Goal: Information Seeking & Learning: Learn about a topic

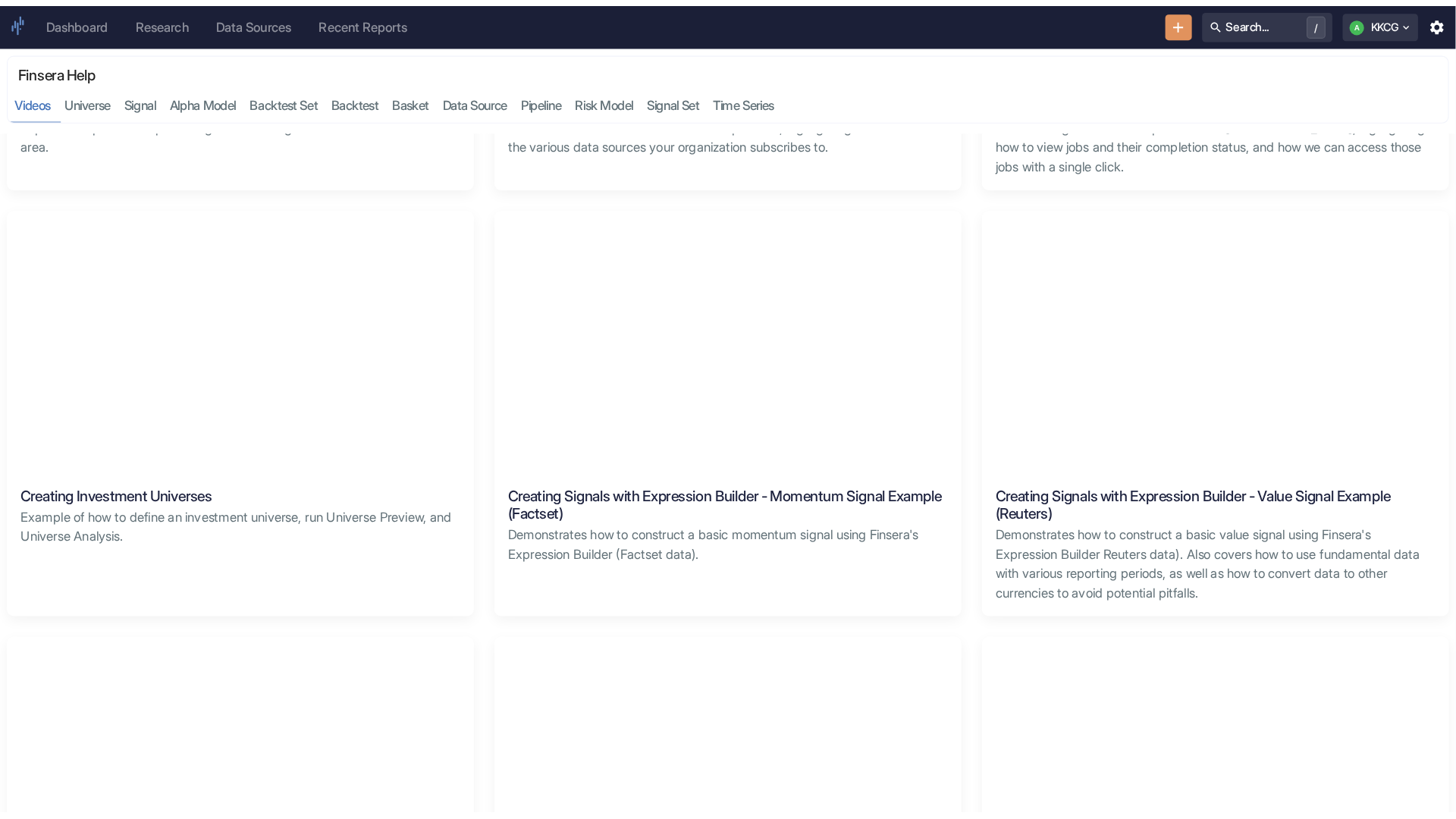
scroll to position [748, 0]
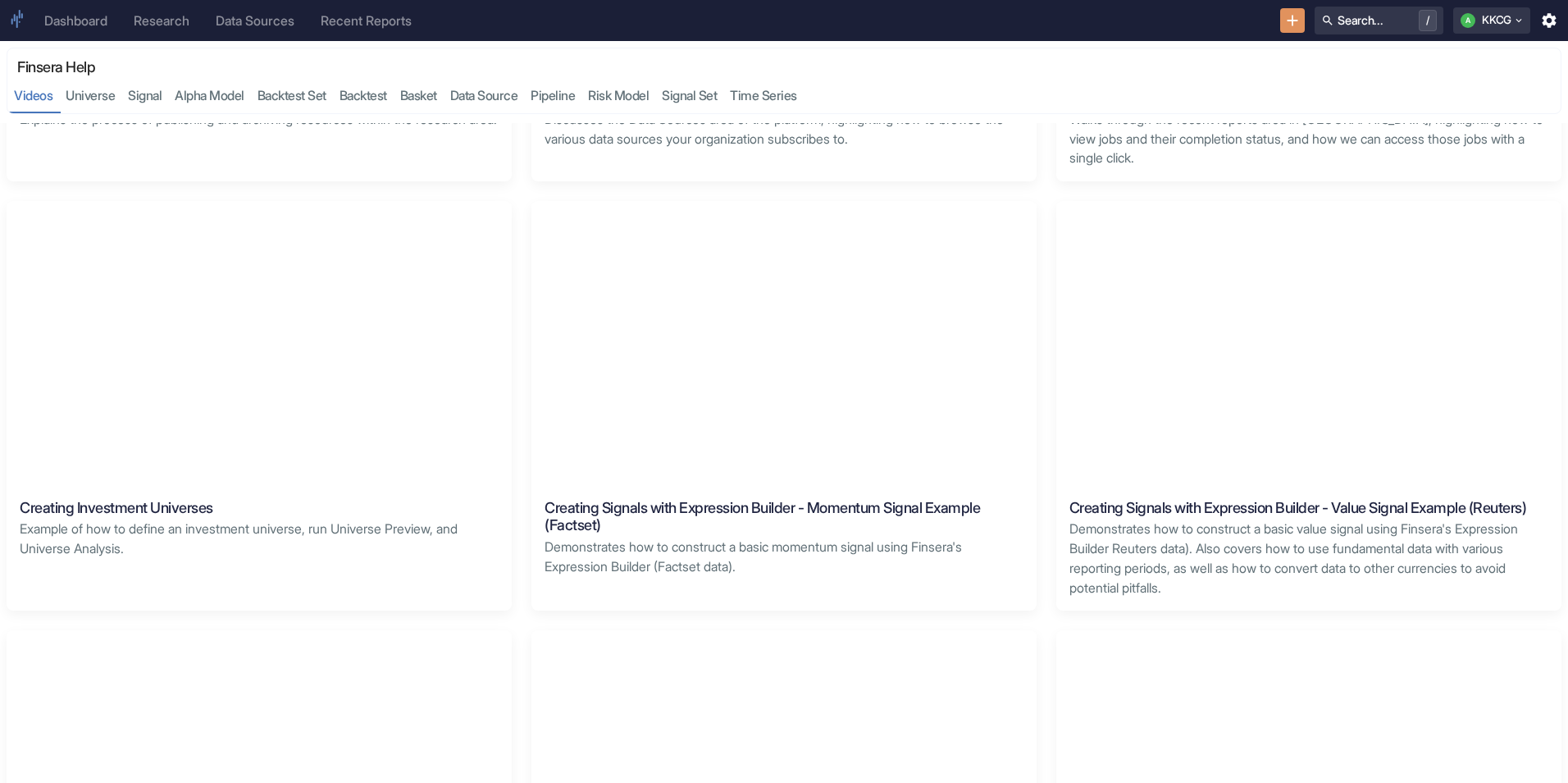
click at [664, 150] on div "Browsing Data Sources Discusses the Data Sources area of the platform, highligh…" at bounding box center [784, 118] width 505 height 86
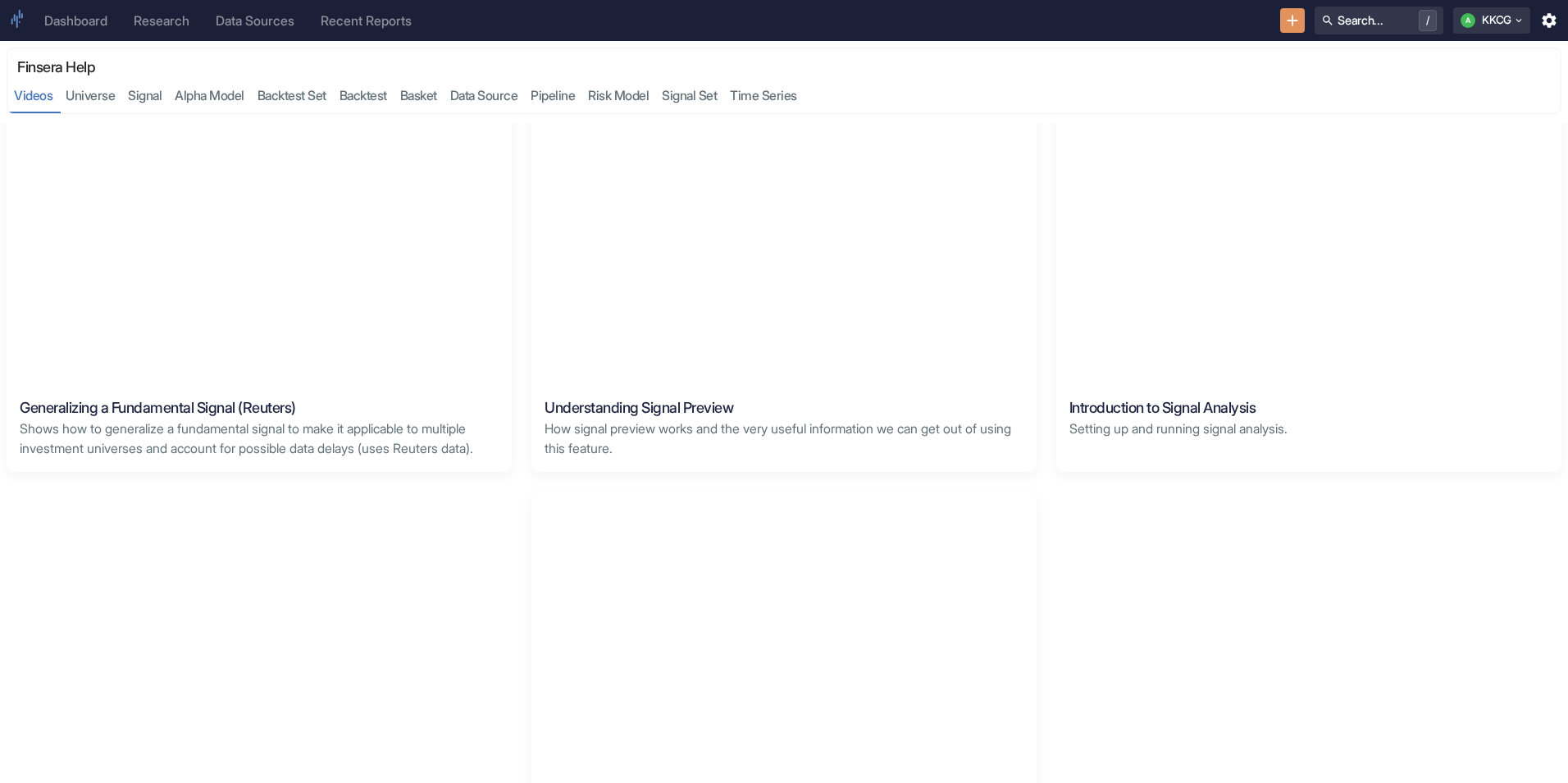
scroll to position [1812, 0]
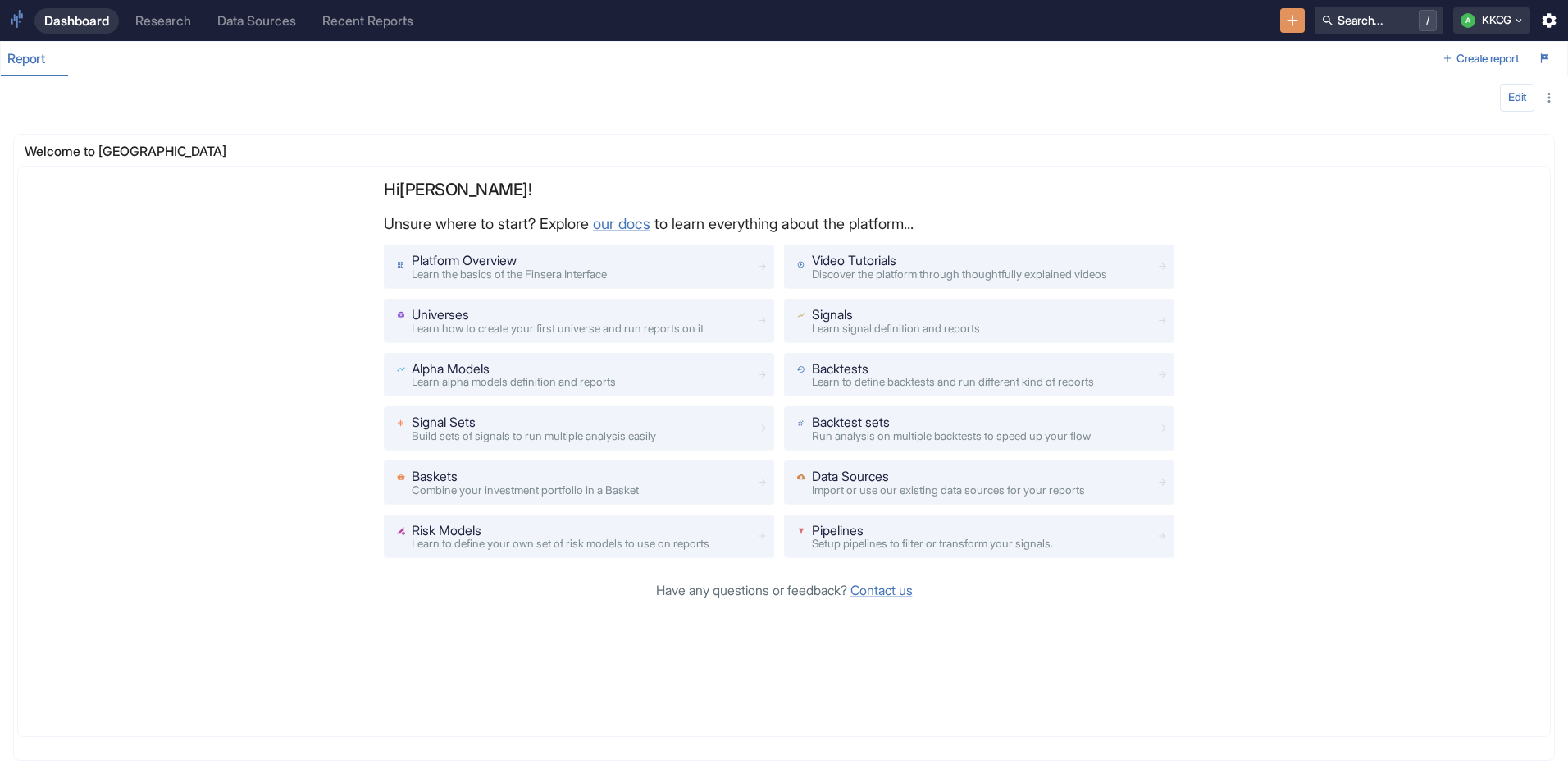
click at [158, 21] on div "Research" at bounding box center [163, 21] width 56 height 15
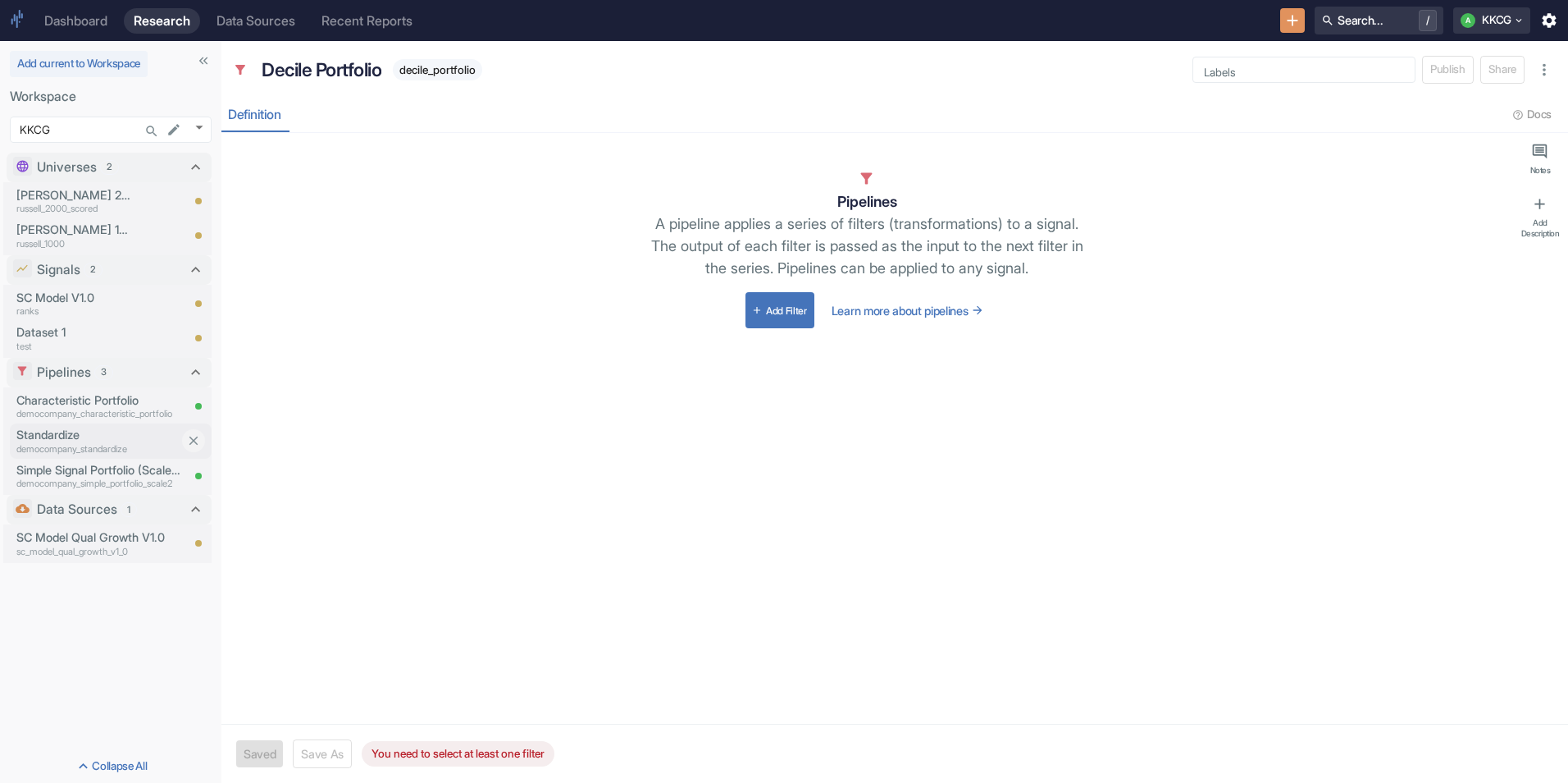
type textarea "x"
click at [66, 397] on p "Characteristic Portfolio" at bounding box center [98, 400] width 164 height 18
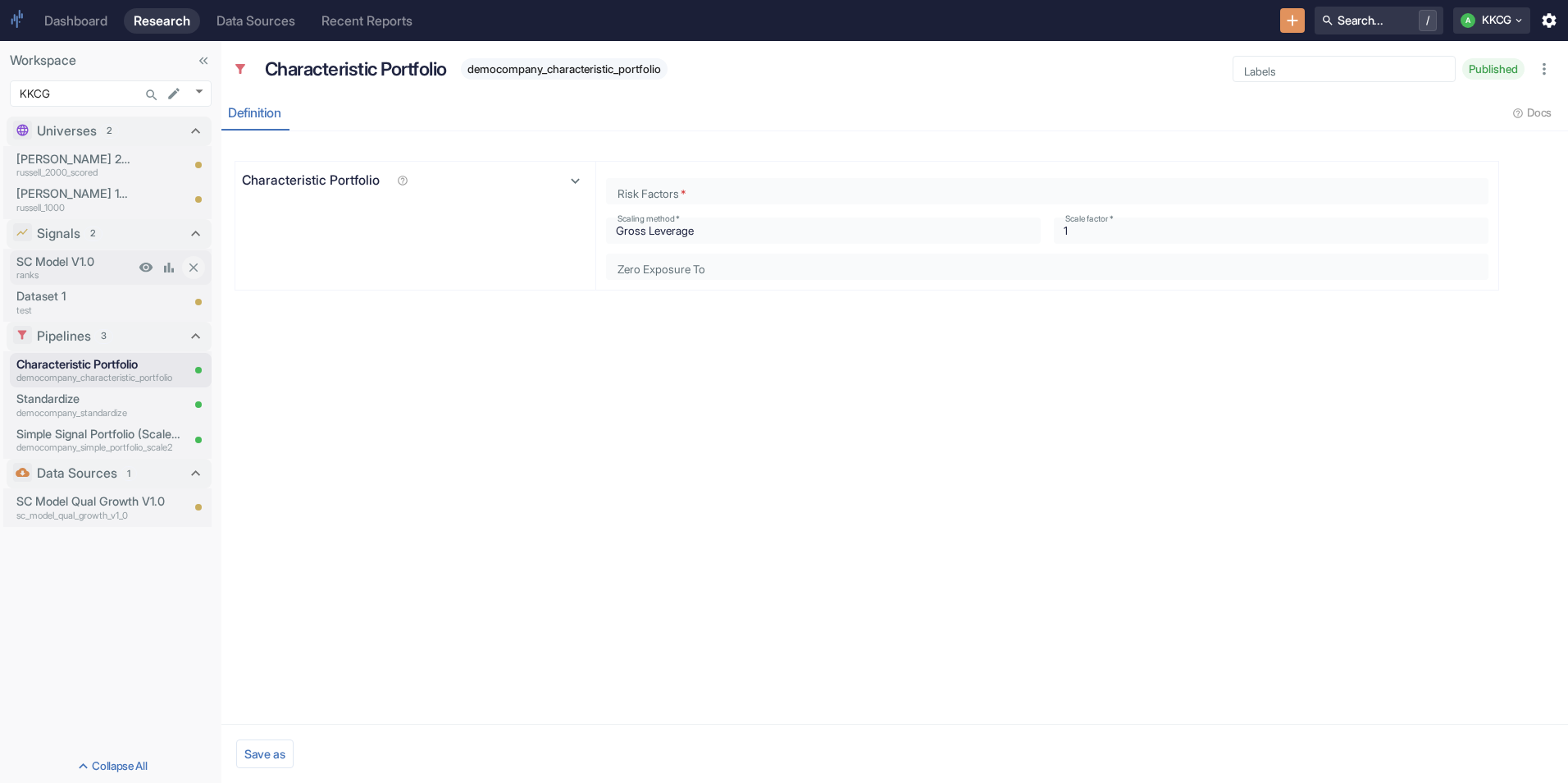
click at [70, 256] on p "SC Model V1.0" at bounding box center [75, 262] width 118 height 18
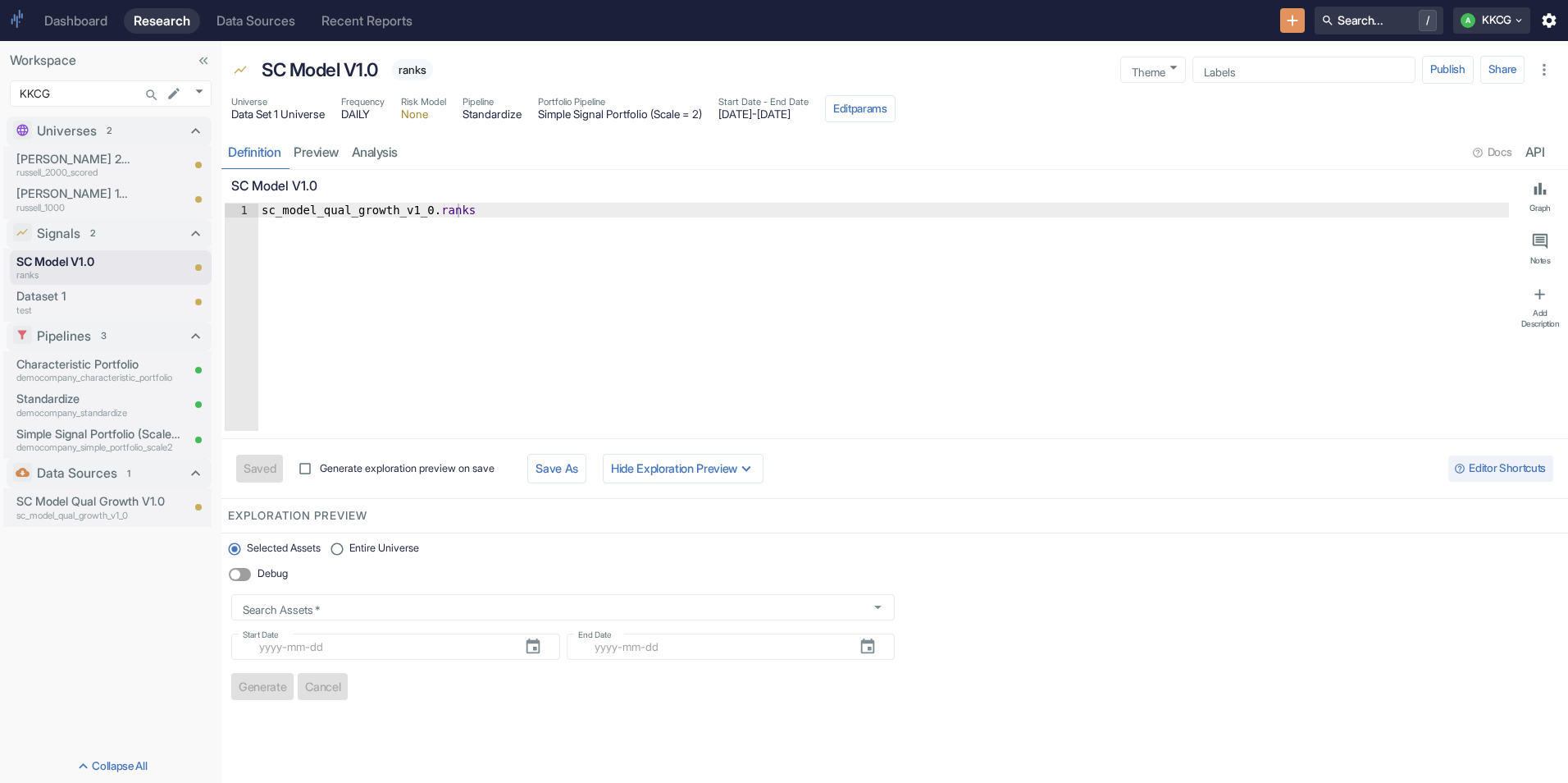
type textarea "x"
click at [386, 143] on link "analysis" at bounding box center [375, 152] width 59 height 33
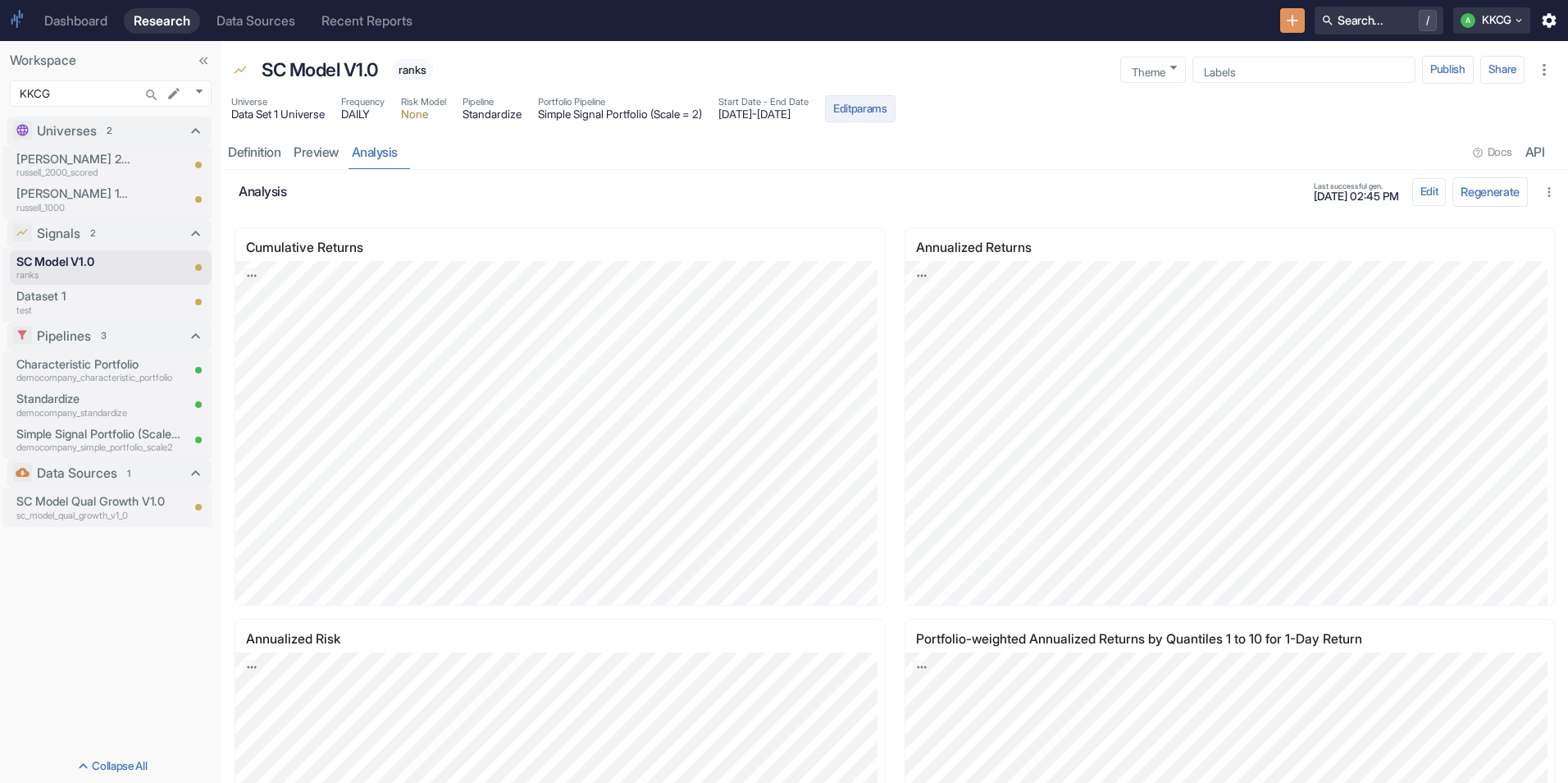
click at [896, 103] on button "Edit params" at bounding box center [860, 109] width 70 height 28
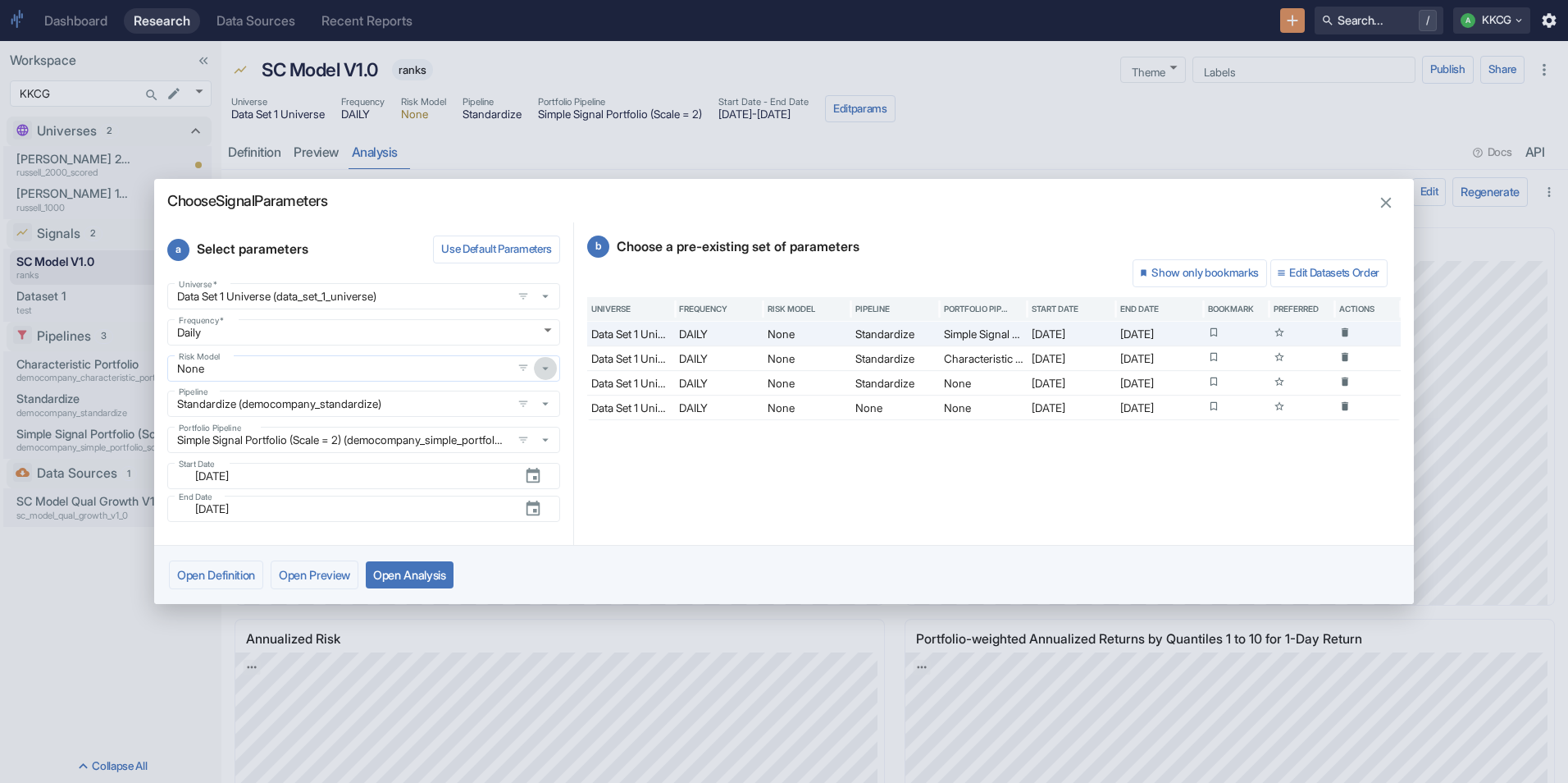
click at [548, 374] on icon "button" at bounding box center [545, 368] width 15 height 15
click at [1390, 205] on icon "button" at bounding box center [1386, 203] width 10 height 10
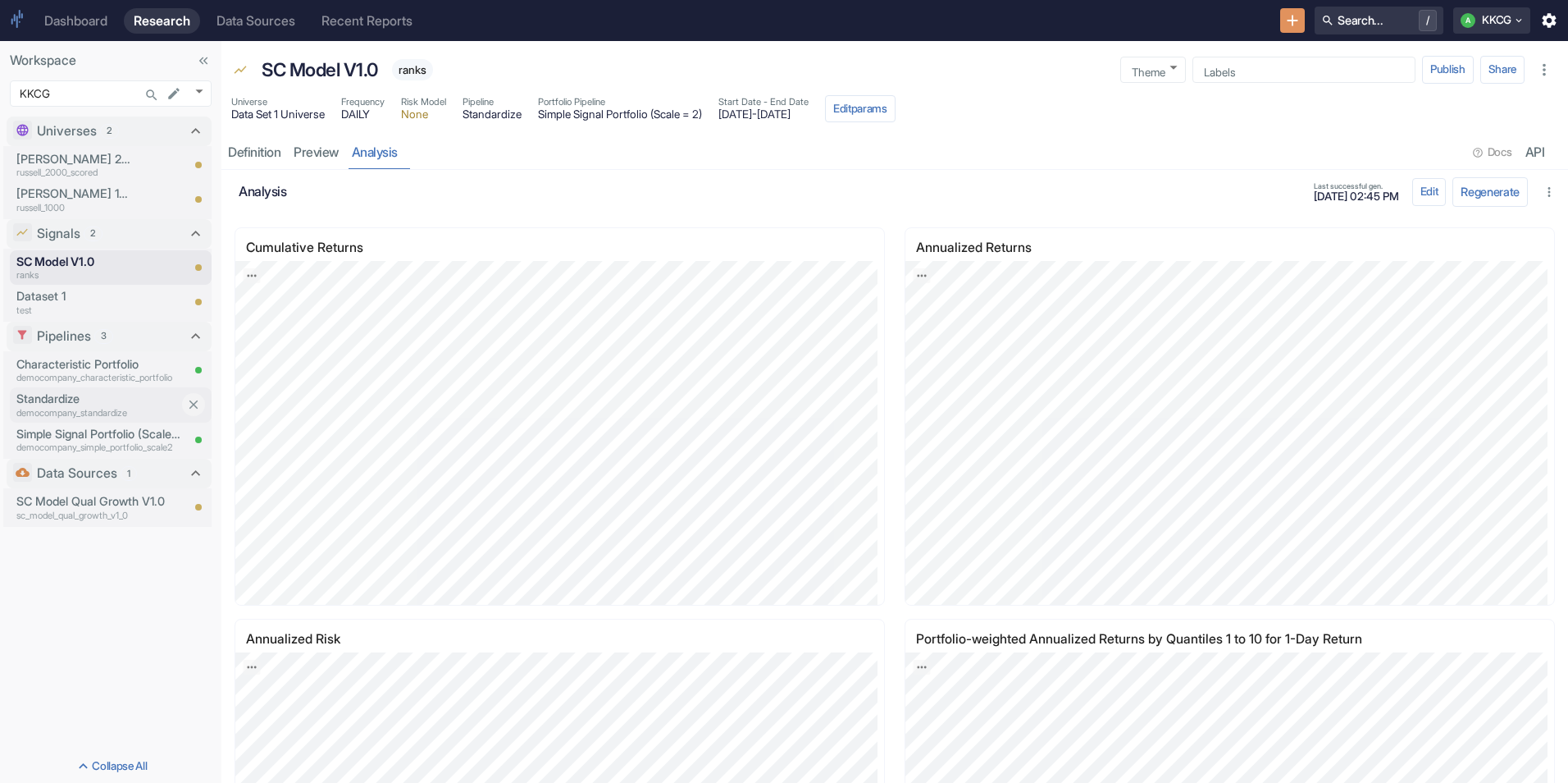
click at [116, 399] on p "Standardize" at bounding box center [98, 398] width 164 height 18
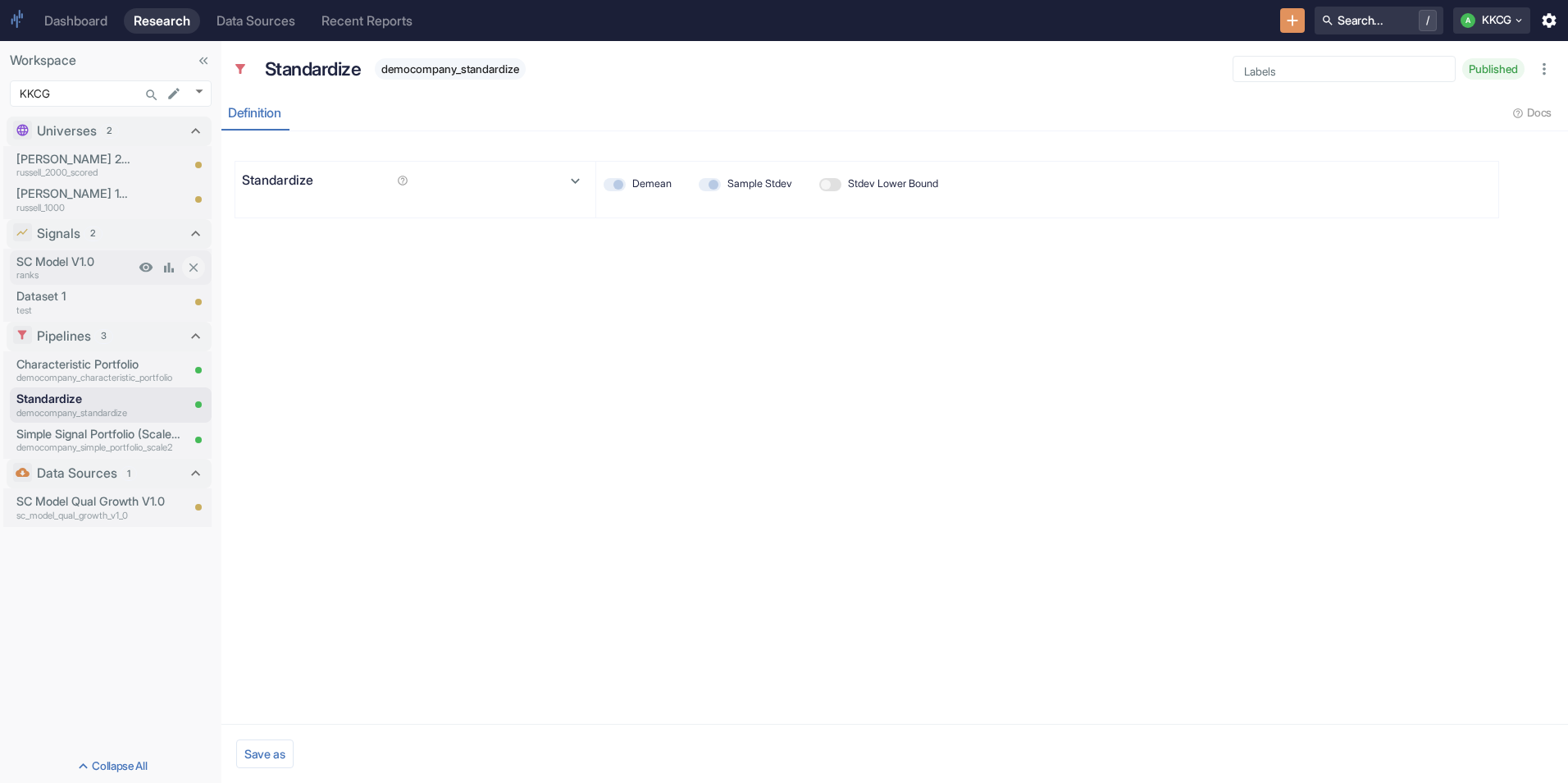
click at [99, 269] on p "ranks" at bounding box center [75, 275] width 118 height 14
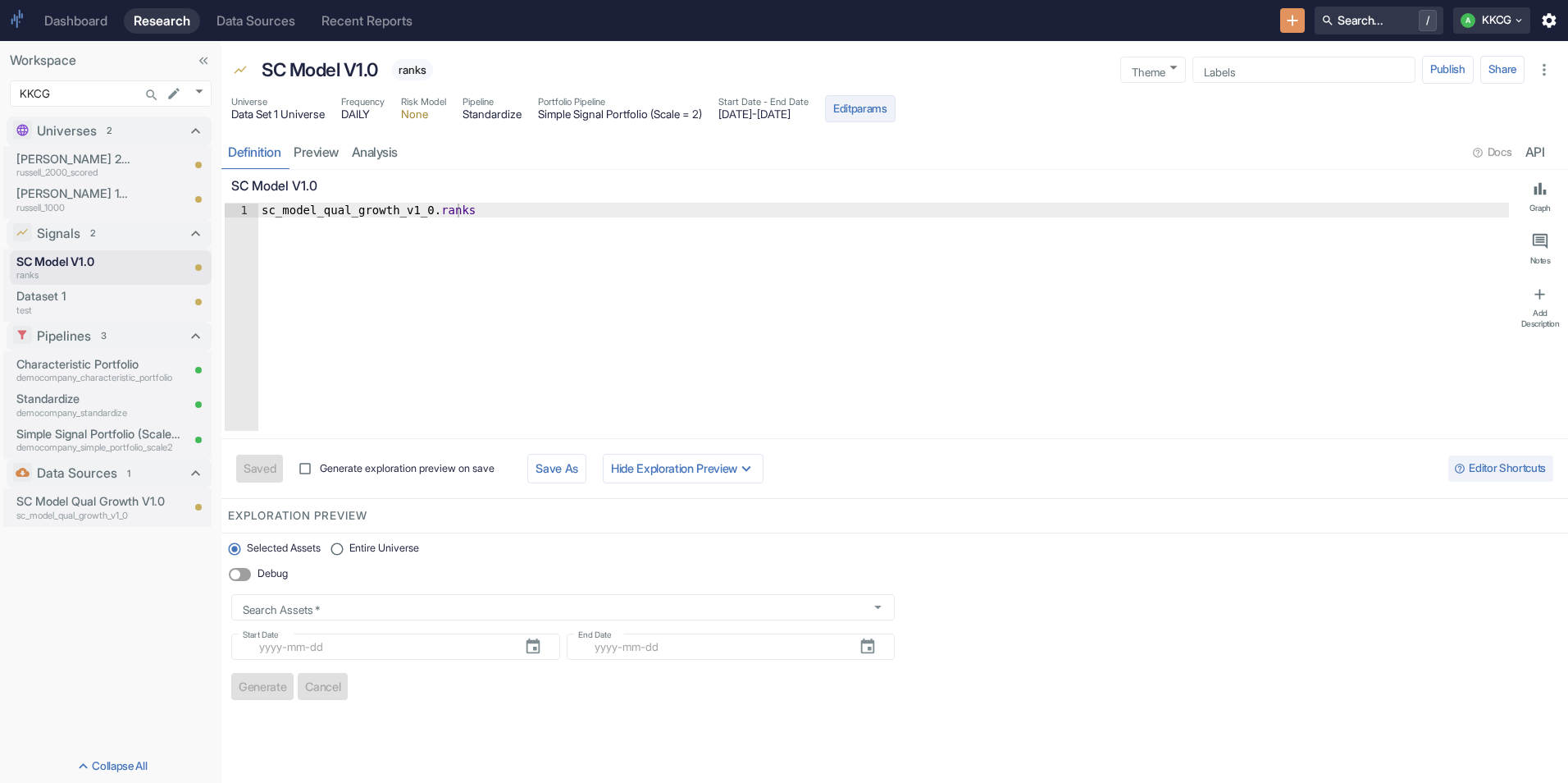
click at [896, 109] on button "Edit params" at bounding box center [860, 109] width 70 height 28
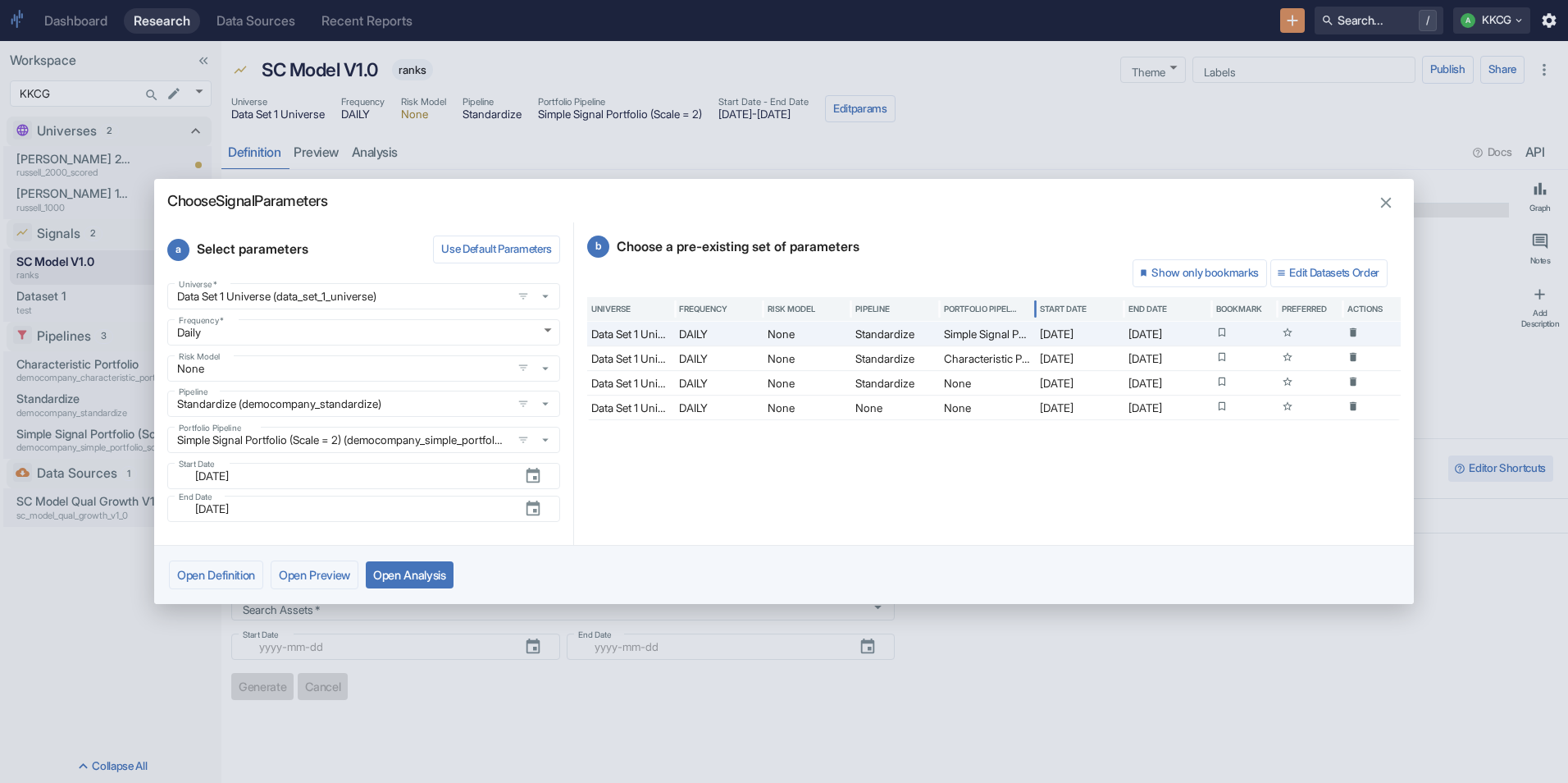
click at [1033, 308] on div at bounding box center [1036, 308] width 9 height 25
click at [1389, 204] on icon "button" at bounding box center [1386, 203] width 10 height 10
type textarea "x"
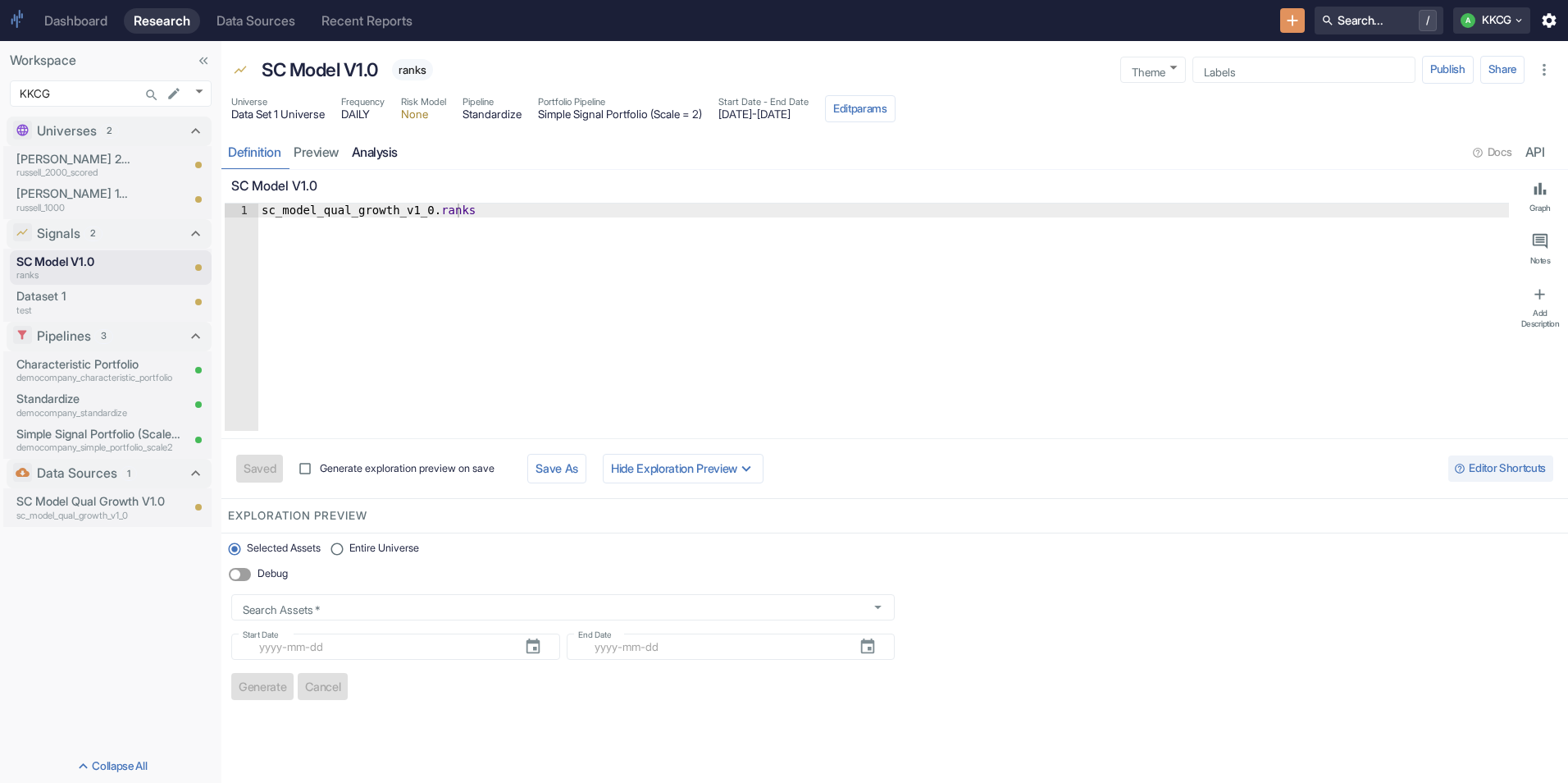
click at [375, 154] on link "analysis" at bounding box center [375, 152] width 59 height 33
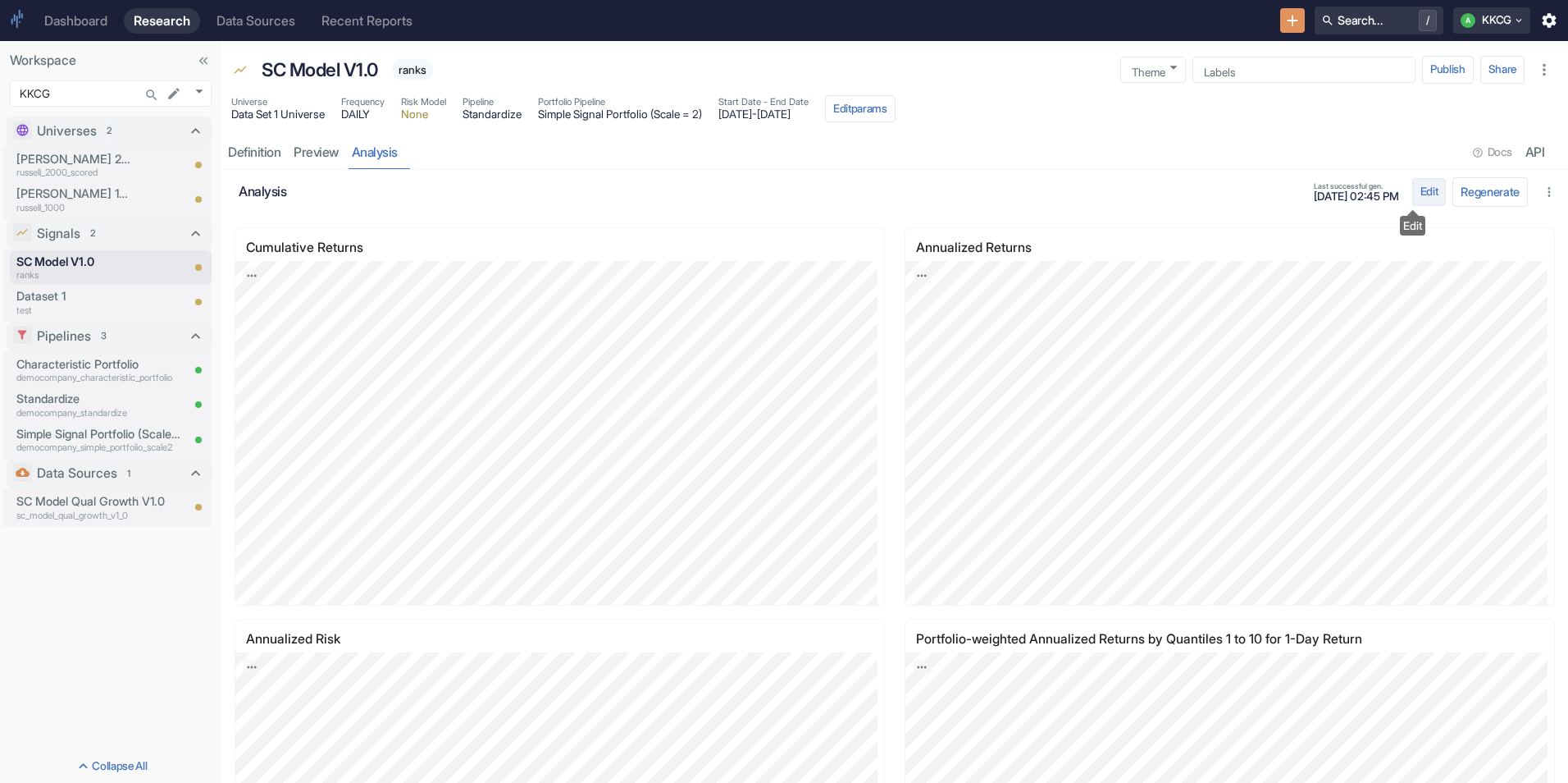
click at [1413, 198] on button "Edit" at bounding box center [1430, 192] width 34 height 28
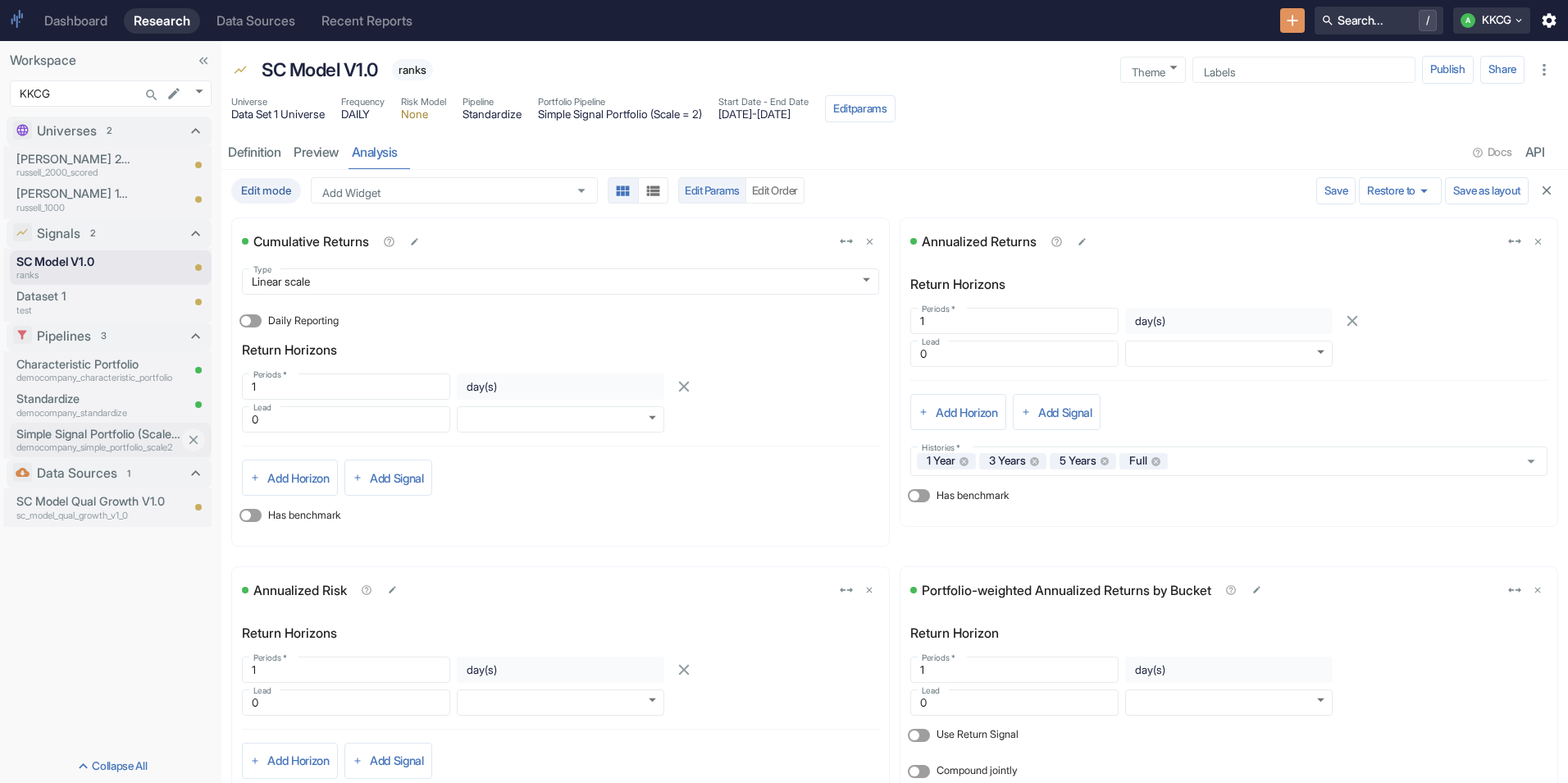
click at [92, 444] on p "democompany_simple_portfolio_scale2" at bounding box center [98, 448] width 164 height 14
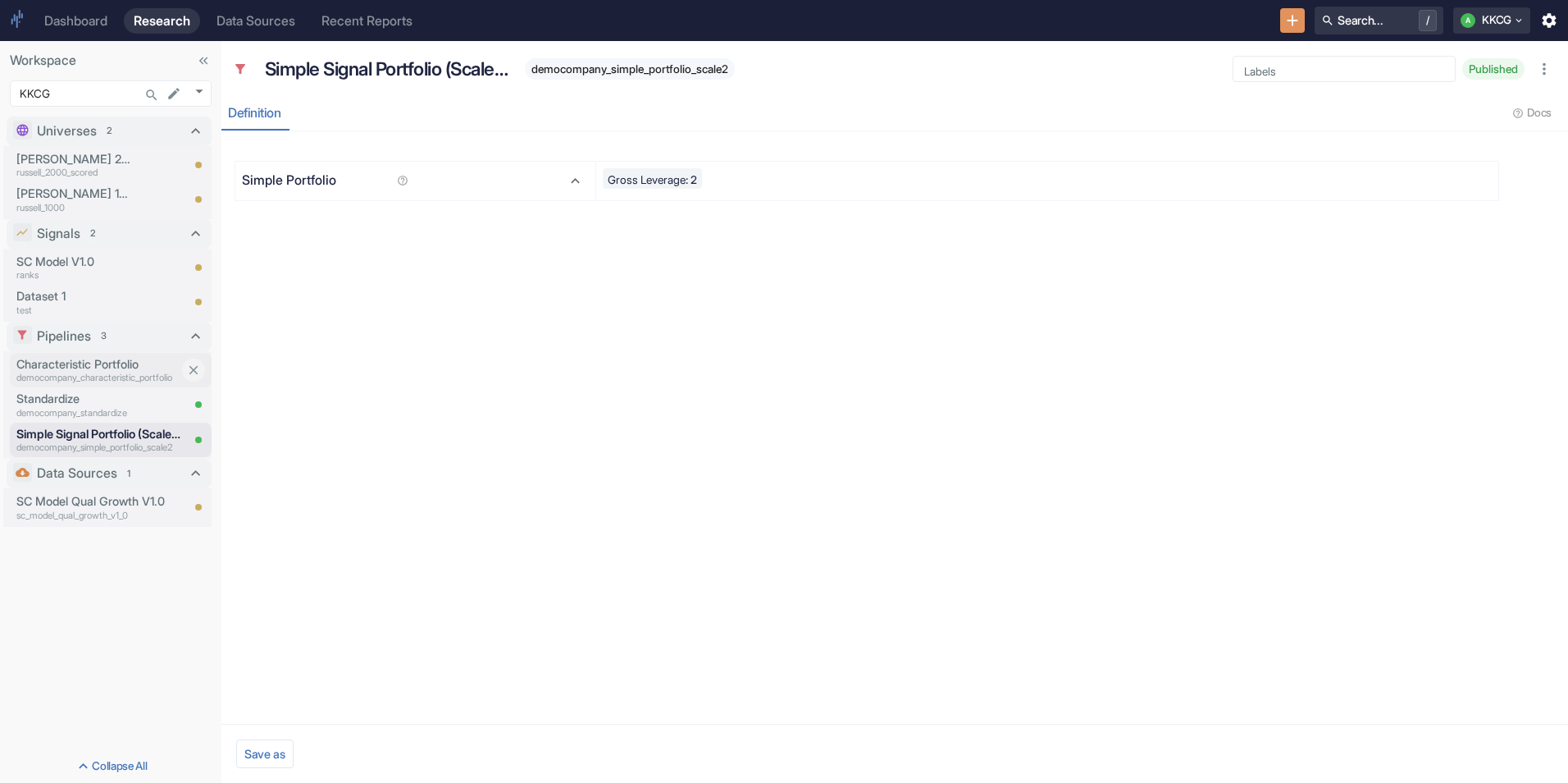
click at [51, 369] on p "Characteristic Portfolio" at bounding box center [98, 364] width 164 height 18
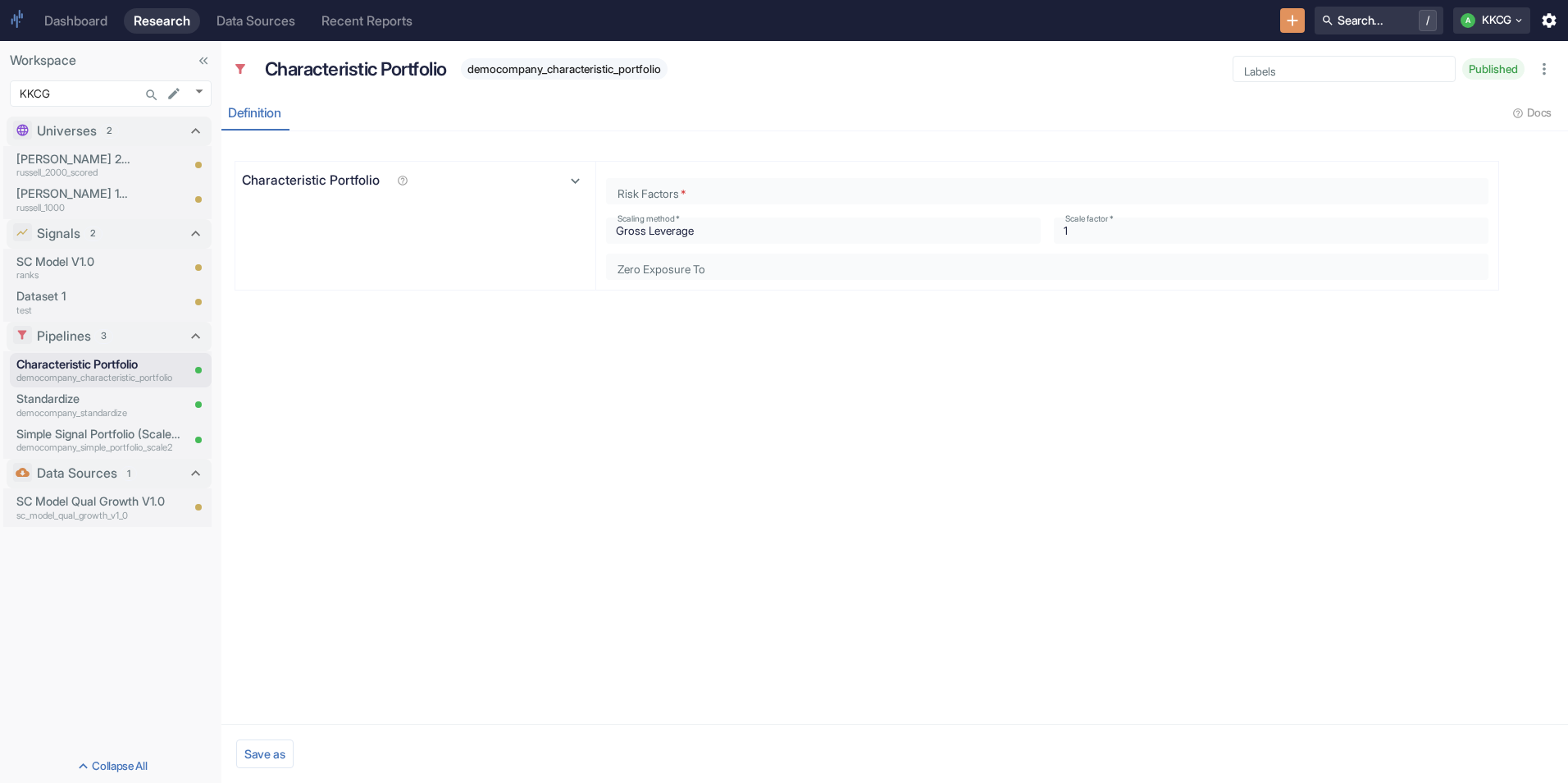
click at [77, 21] on div "Dashboard" at bounding box center [76, 21] width 63 height 15
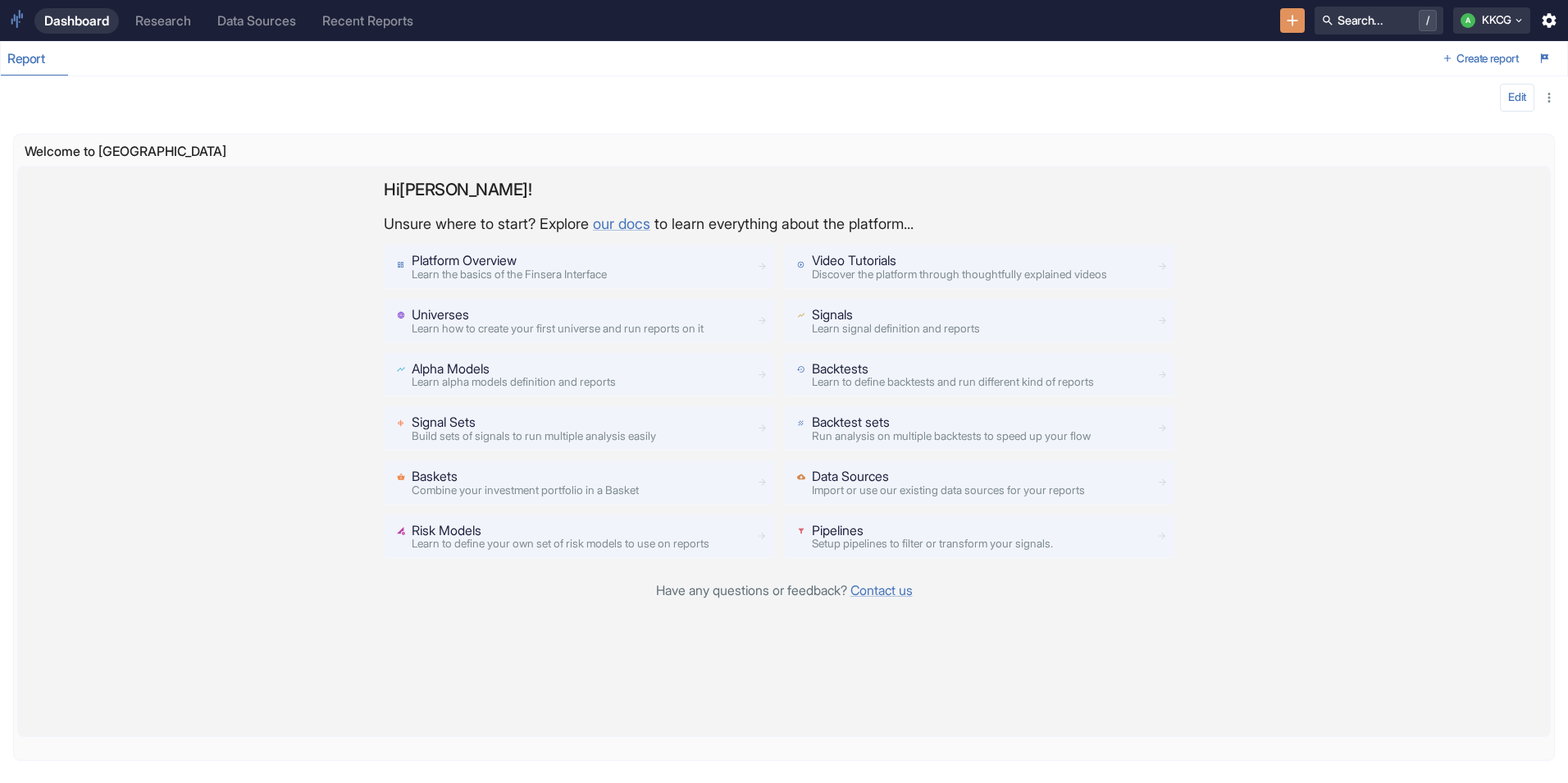
click at [1001, 265] on div "Video Tutorials Discover the platform through thoughtfully explained videos" at bounding box center [959, 266] width 295 height 30
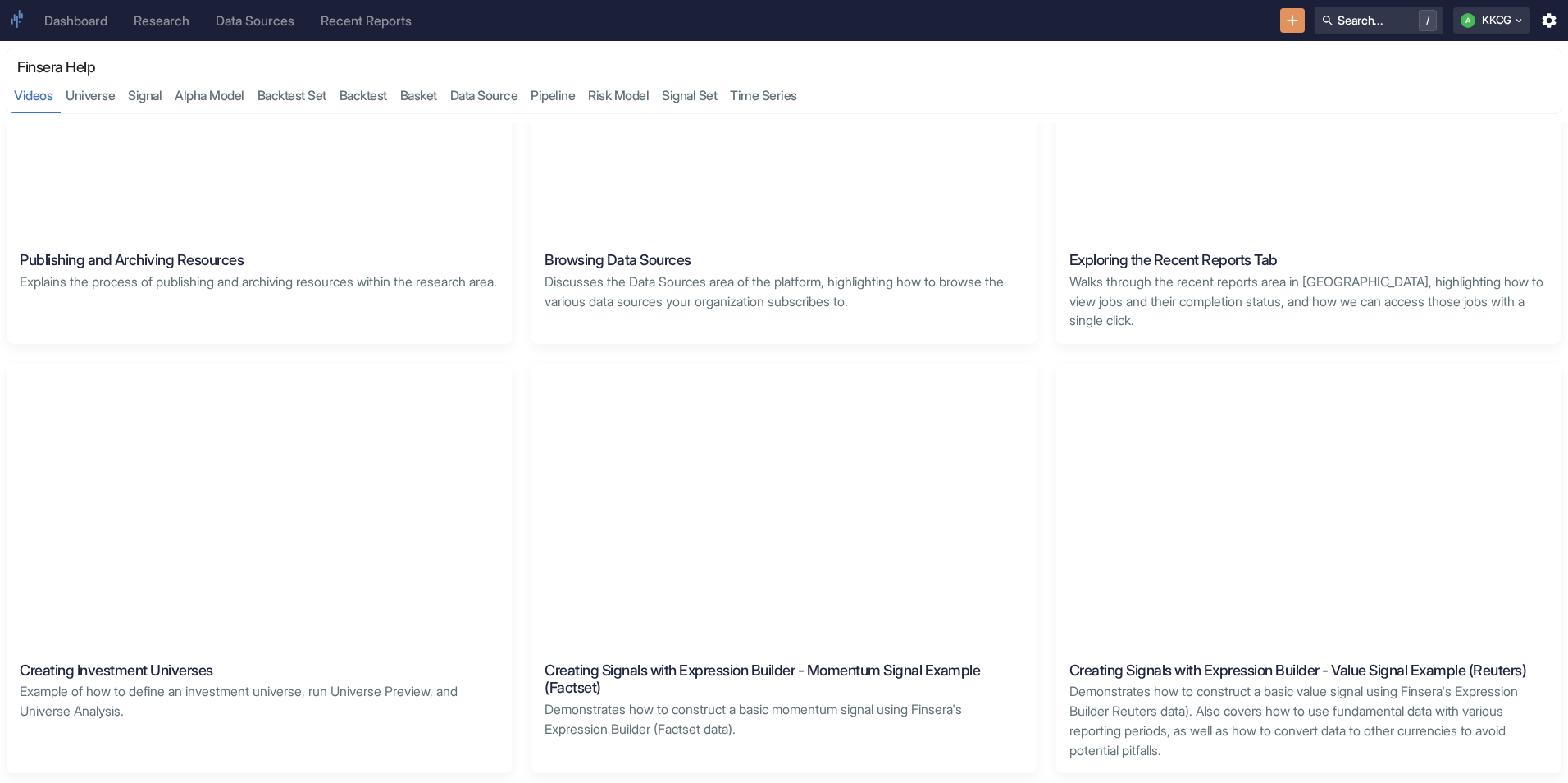
scroll to position [738, 0]
